Goal: Entertainment & Leisure: Consume media (video, audio)

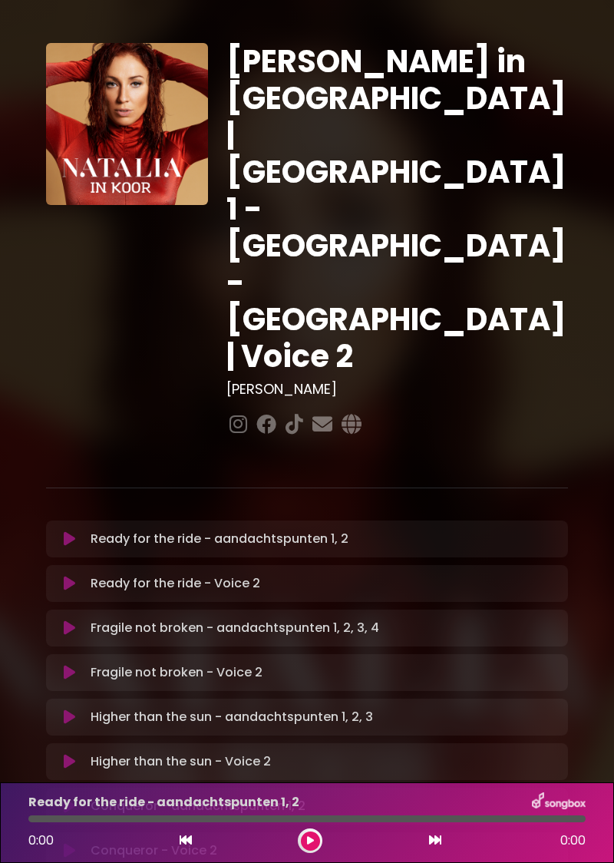
click at [78, 798] on button at bounding box center [69, 805] width 29 height 15
click at [307, 850] on button at bounding box center [310, 840] width 19 height 19
click at [307, 849] on button at bounding box center [310, 840] width 19 height 19
click at [316, 846] on button at bounding box center [310, 840] width 19 height 19
click at [187, 836] on icon at bounding box center [186, 840] width 12 height 12
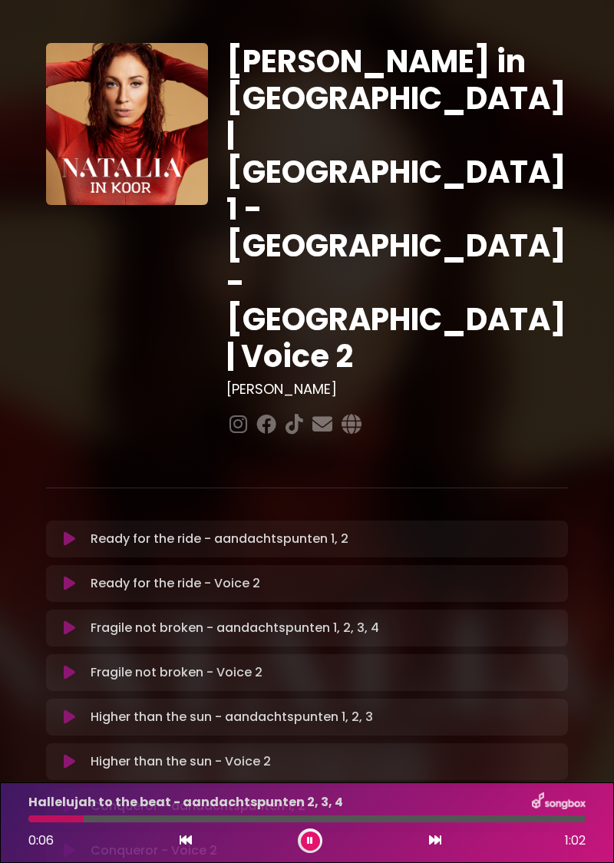
click at [438, 837] on icon at bounding box center [435, 840] width 12 height 12
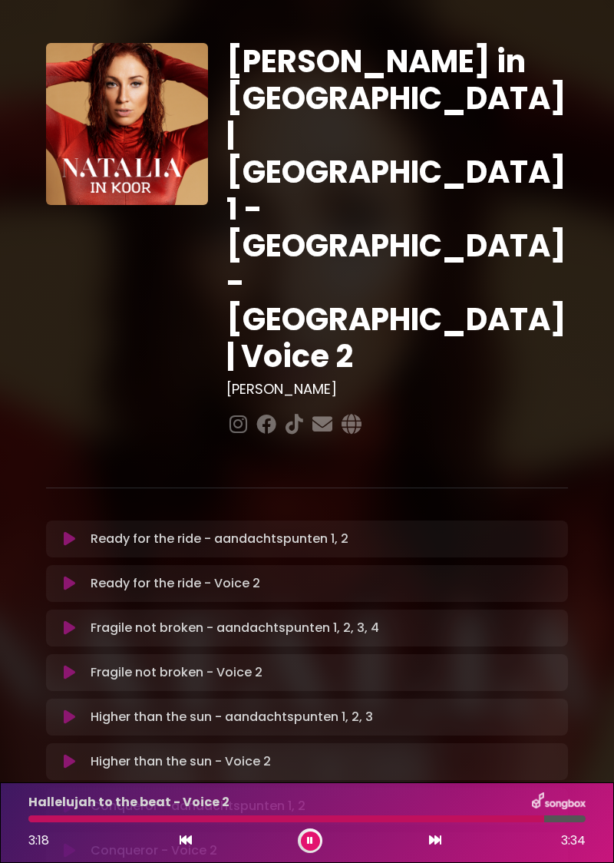
click at [301, 850] on div "3:18 3:34" at bounding box center [307, 840] width 576 height 25
click at [187, 860] on div "Hallelujah to the beat - Voice 2 3:19 3:34" at bounding box center [307, 822] width 614 height 81
click at [167, 846] on div "3:20 3:34" at bounding box center [307, 840] width 576 height 25
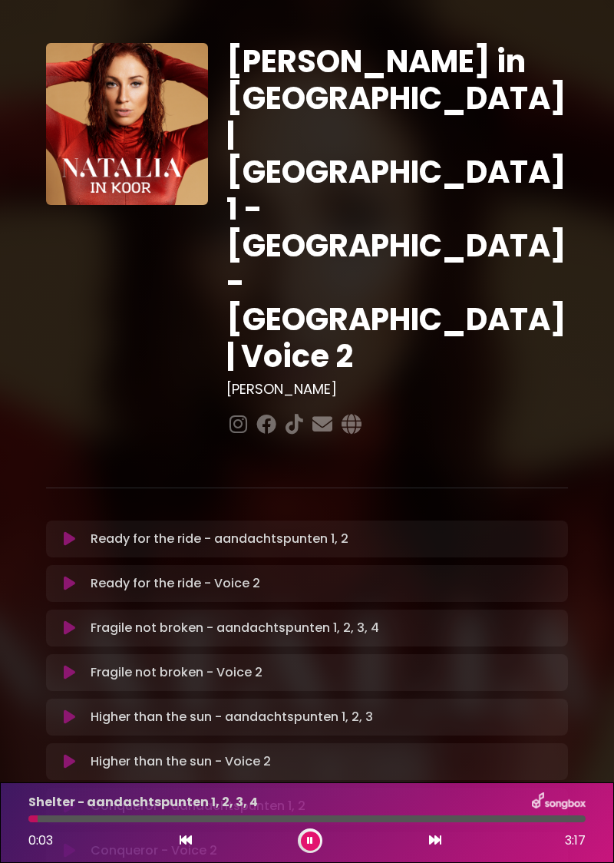
click at [183, 847] on button at bounding box center [186, 841] width 14 height 20
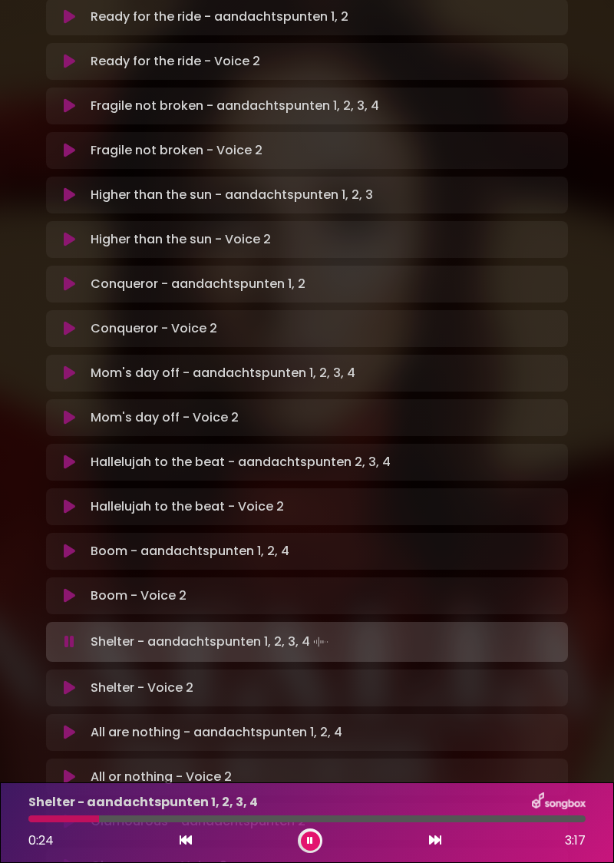
scroll to position [527, 0]
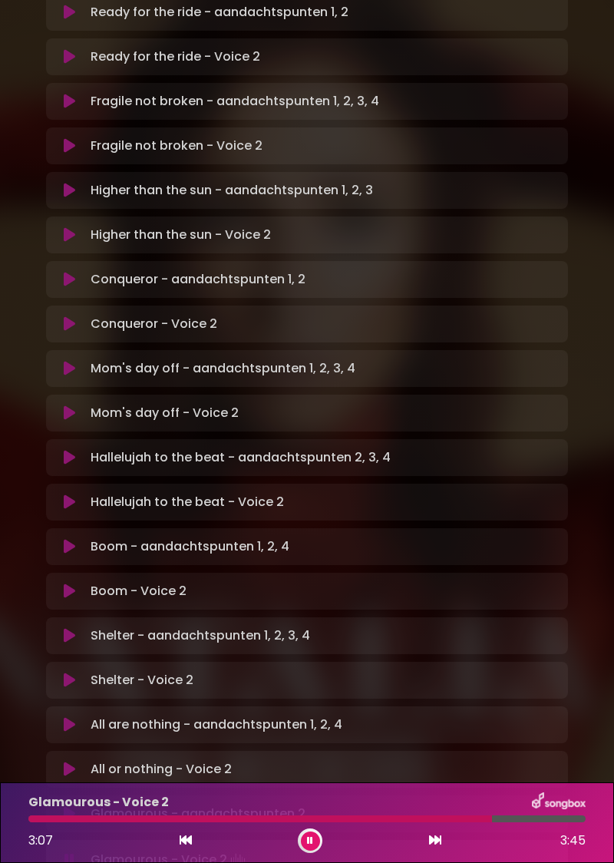
click at [312, 846] on button at bounding box center [310, 840] width 19 height 19
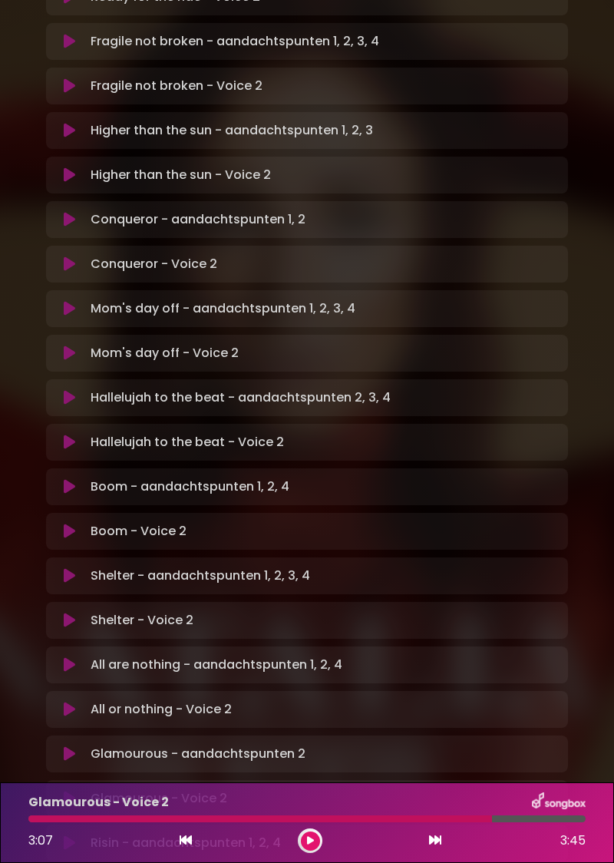
scroll to position [599, 0]
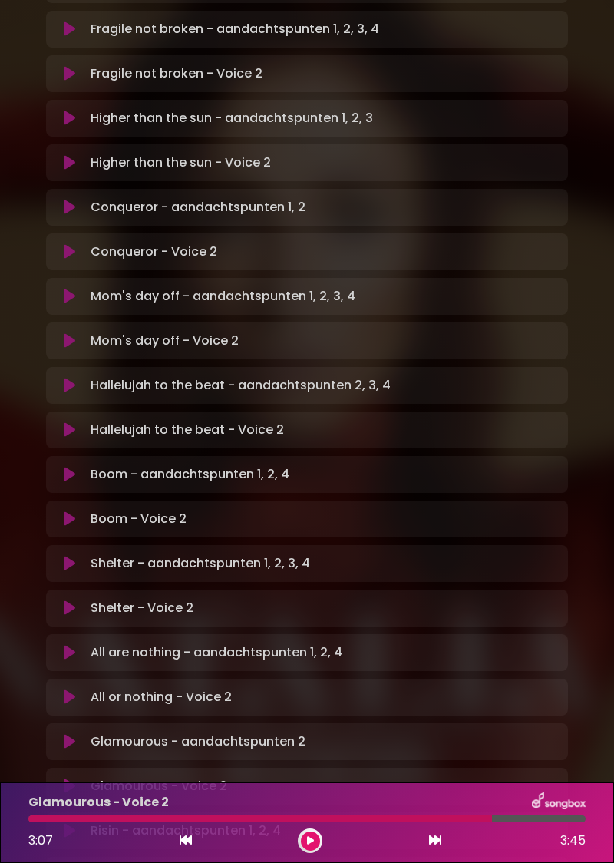
click at [109, 822] on p "Risin - aandachtspunten 1, 2, 4 Loading Track..." at bounding box center [186, 831] width 190 height 18
click at [78, 823] on button at bounding box center [69, 830] width 29 height 15
click at [613, 685] on div "[PERSON_NAME] in [GEOGRAPHIC_DATA] | [GEOGRAPHIC_DATA] 1 - [GEOGRAPHIC_DATA] - …" at bounding box center [307, 210] width 614 height 1580
click at [310, 841] on icon at bounding box center [310, 840] width 6 height 9
click at [344, 819] on div at bounding box center [231, 818] width 407 height 7
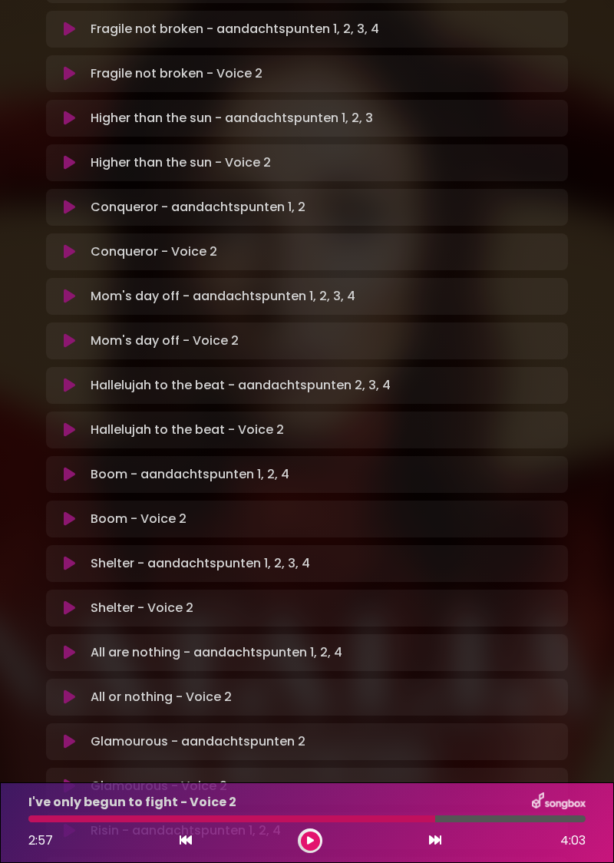
click at [187, 848] on button at bounding box center [186, 841] width 14 height 20
